Goal: Information Seeking & Learning: Find specific fact

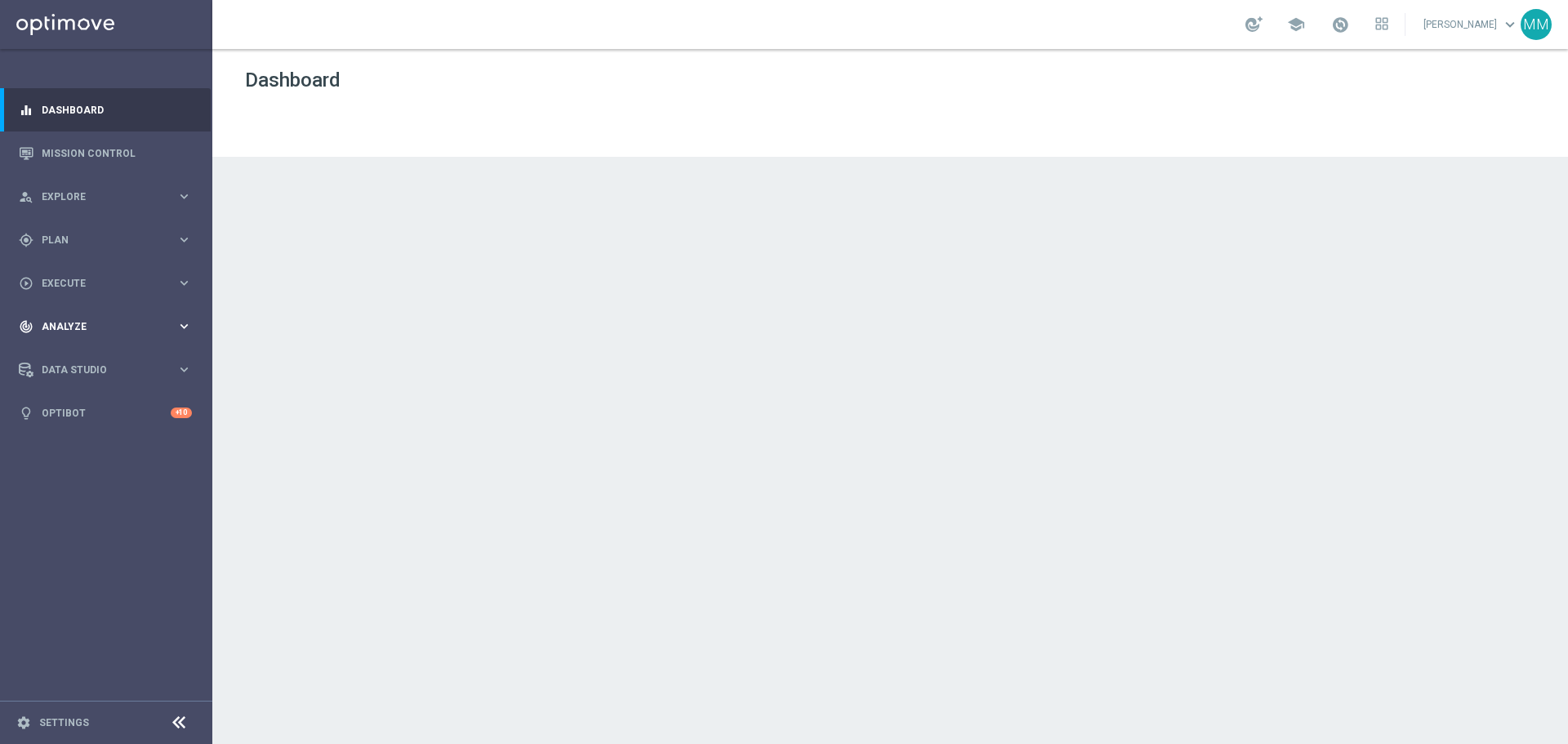
click at [116, 322] on span "Analyze" at bounding box center [109, 326] width 135 height 10
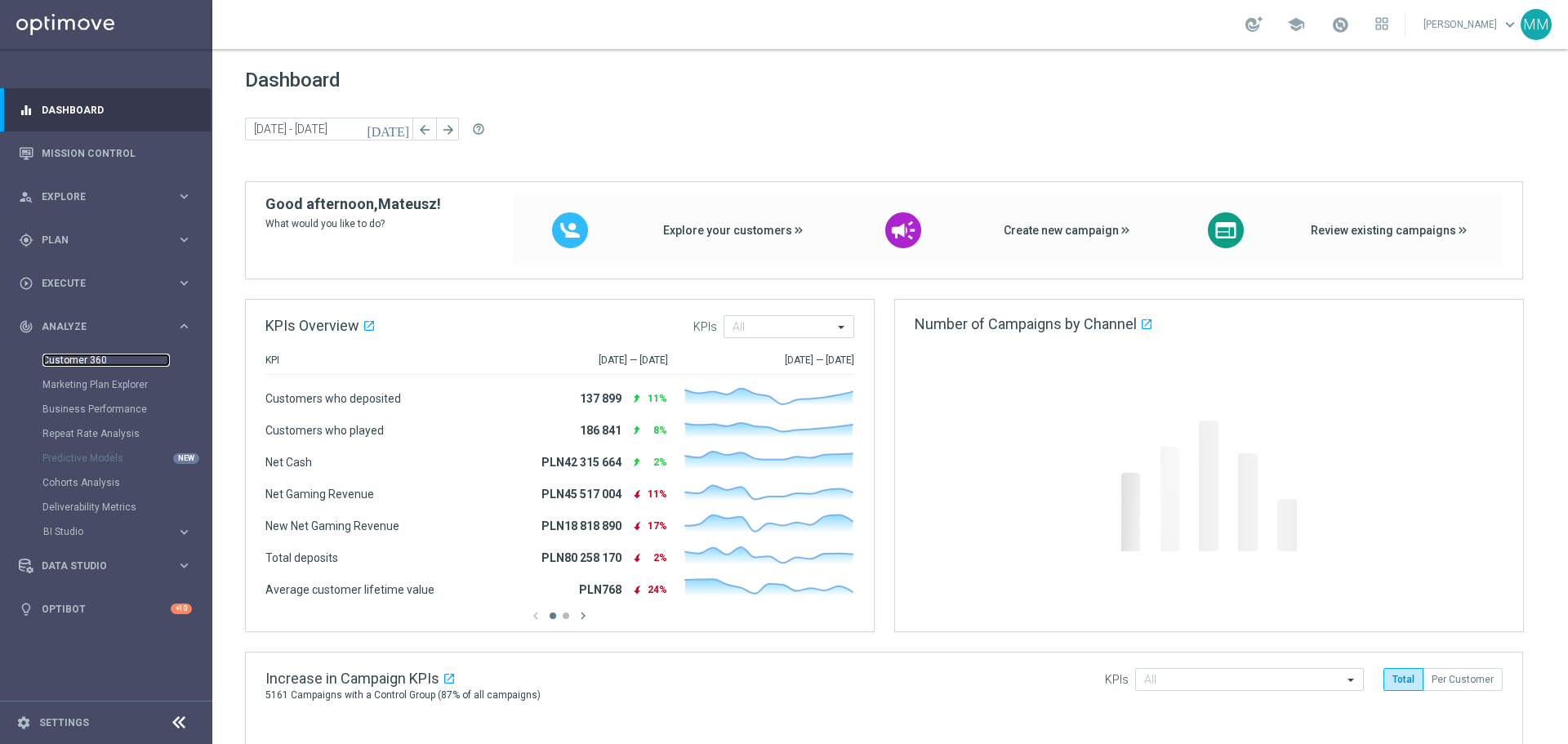
click at [107, 358] on link "Customer 360" at bounding box center [106, 360] width 128 height 13
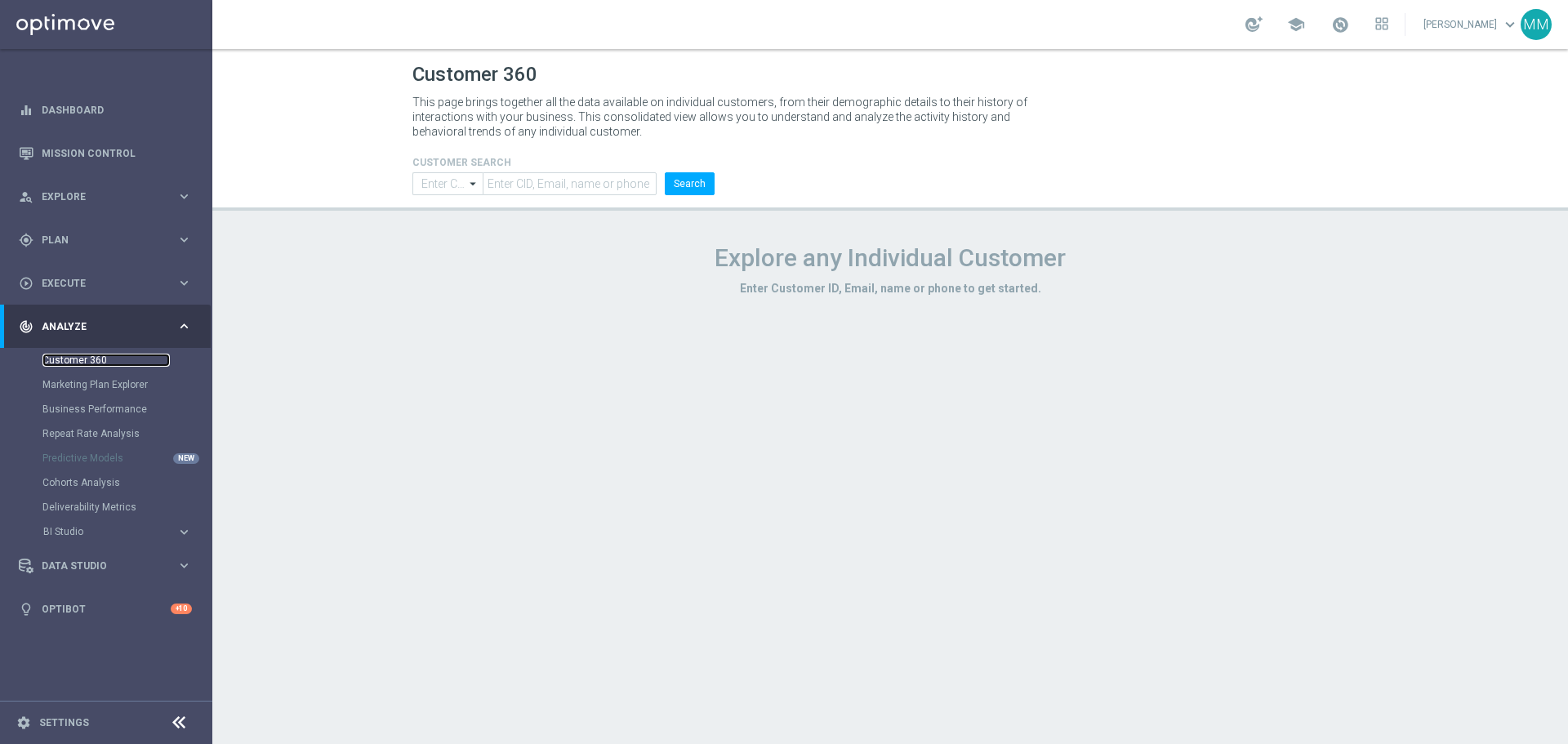
type input "Contains"
drag, startPoint x: 517, startPoint y: 188, endPoint x: 556, endPoint y: 188, distance: 39.0
click at [519, 188] on input "text" at bounding box center [569, 184] width 174 height 23
paste input "3139983"
type input "3139983"
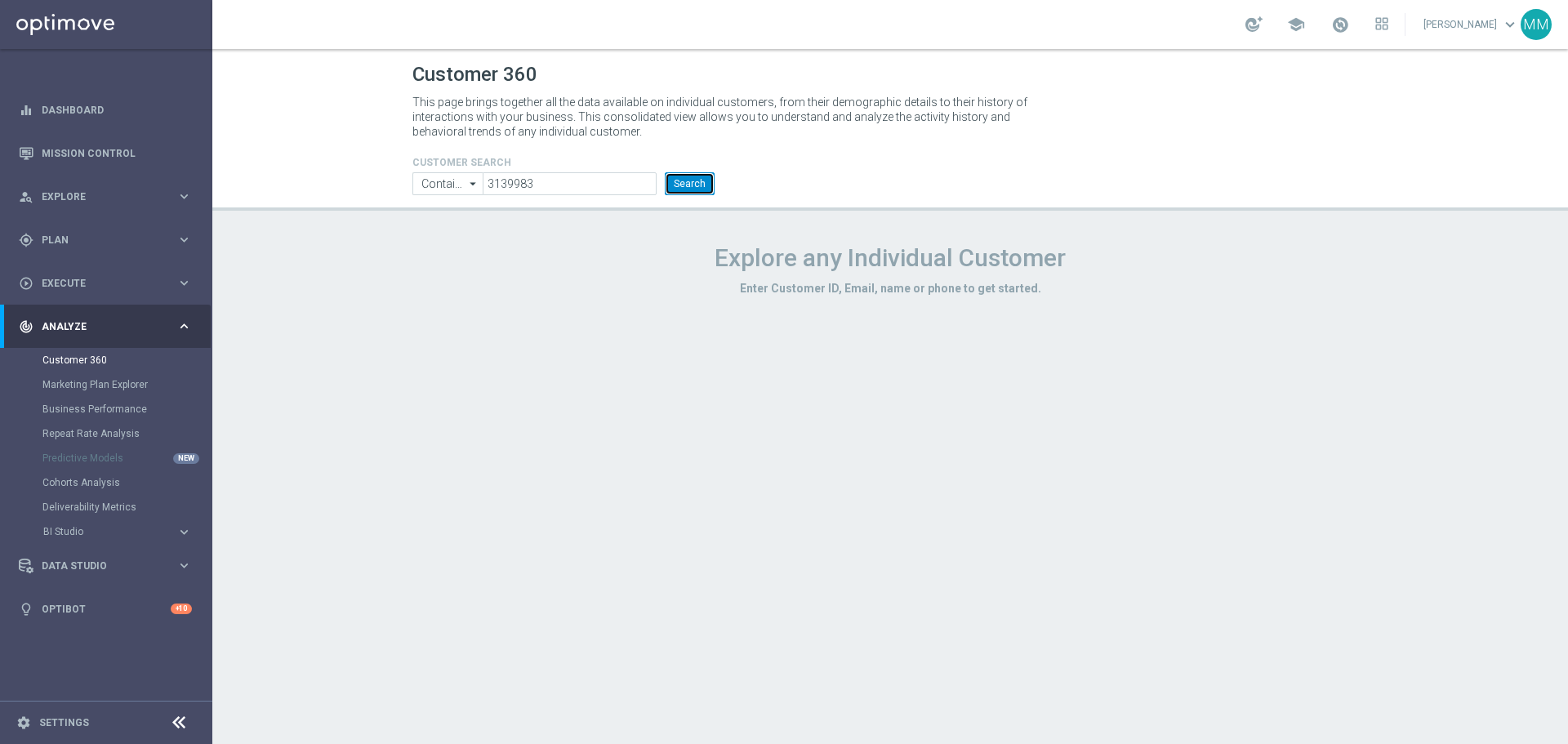
click at [702, 184] on button "Search" at bounding box center [690, 184] width 50 height 23
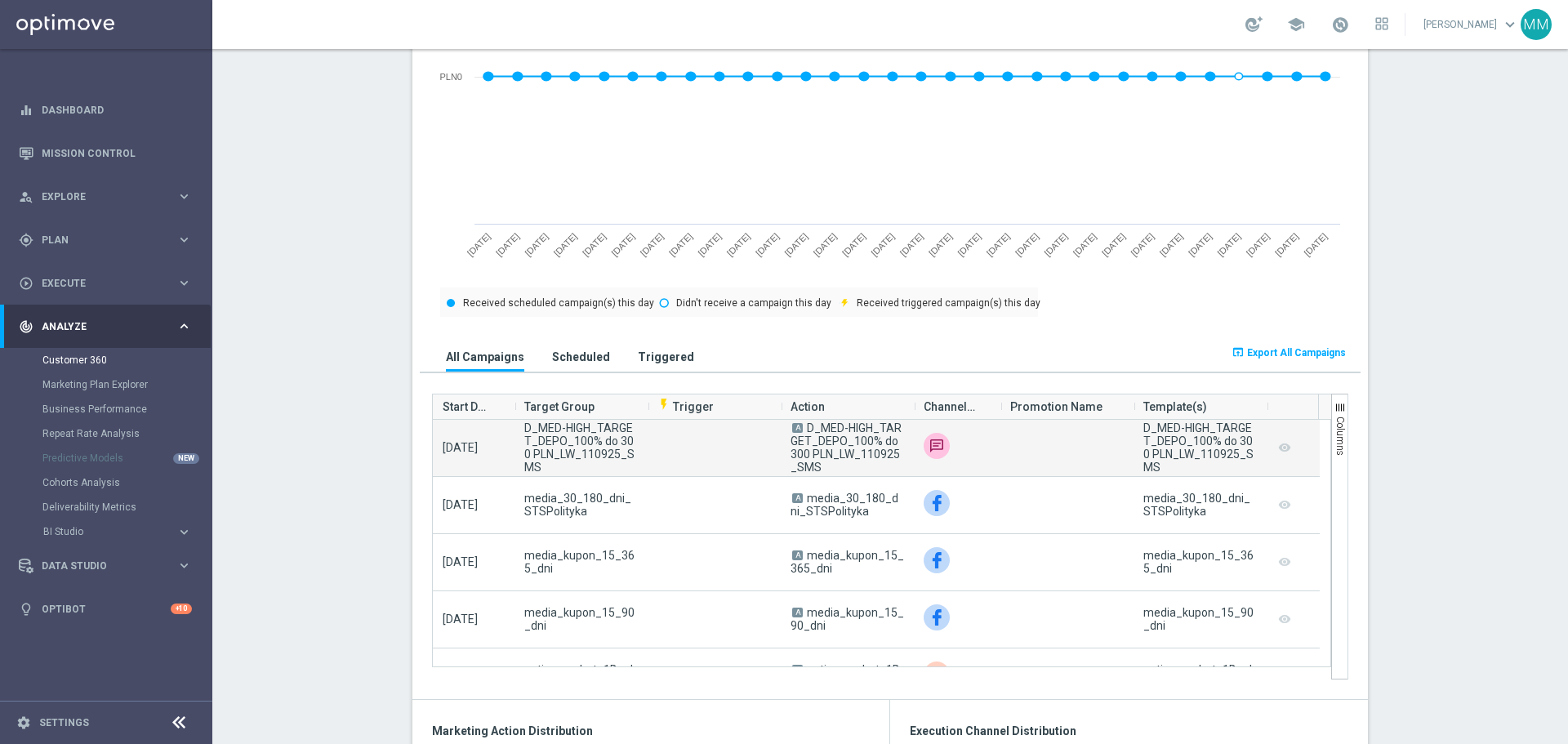
scroll to position [734, 0]
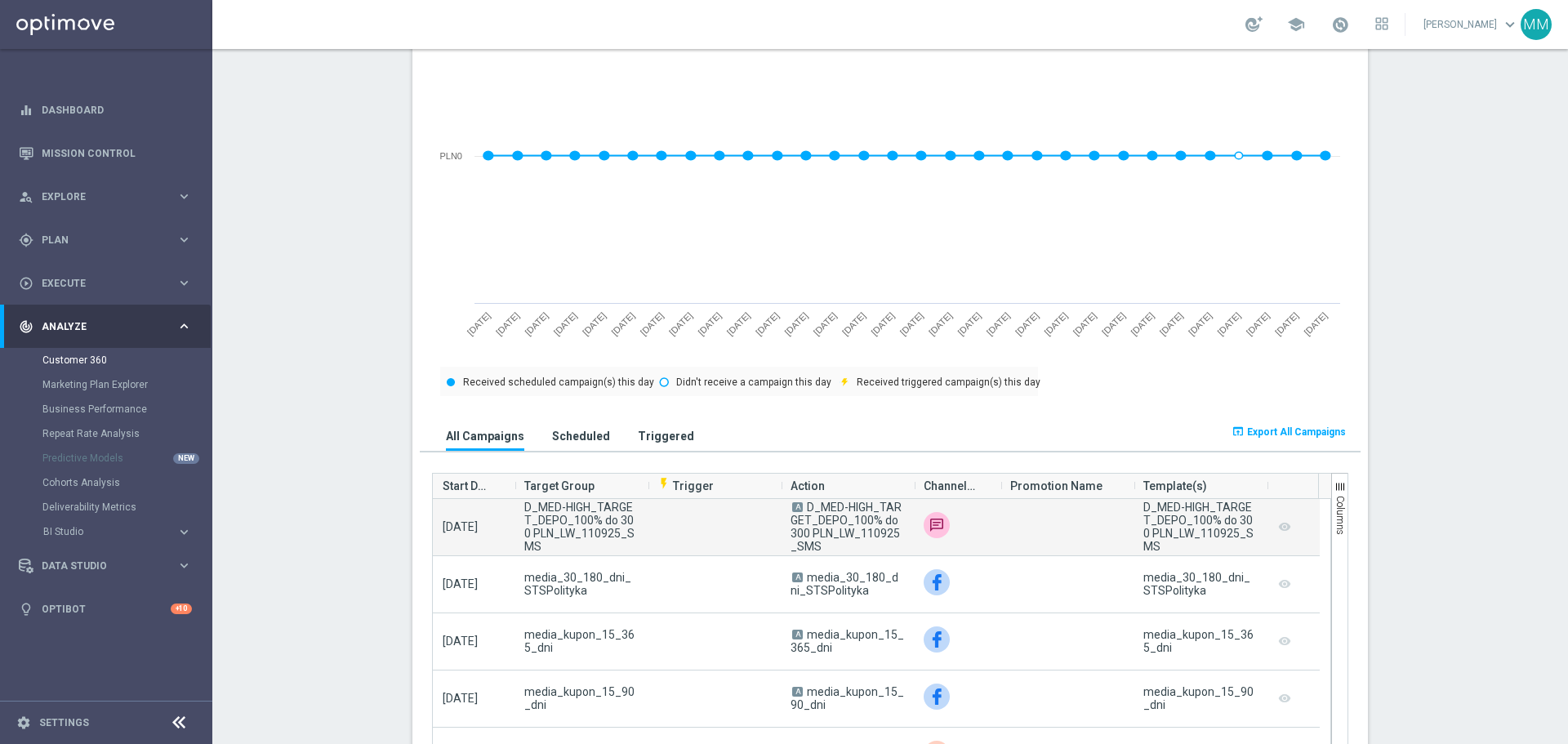
drag, startPoint x: 824, startPoint y: 551, endPoint x: 801, endPoint y: 512, distance: 45.3
click at [801, 512] on span "A D_MED-HIGH_TARGET_DEPO_100% do 300 PLN_LW_110925_SMS" at bounding box center [847, 526] width 113 height 52
copy span "D_MED-HIGH_TARGET_DEPO_100% do 300 PLN_LW_110925_SMS"
